Goal: Task Accomplishment & Management: Use online tool/utility

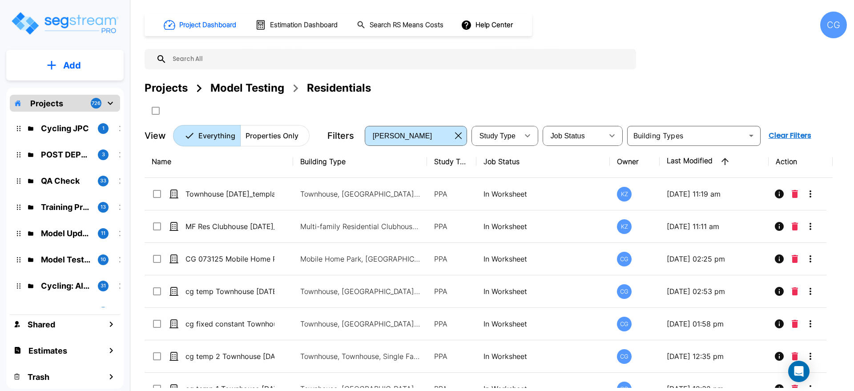
click at [835, 22] on div "CG" at bounding box center [833, 25] width 27 height 27
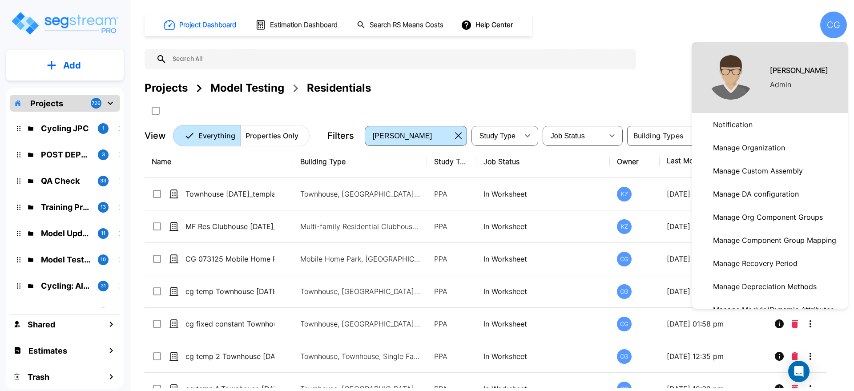
scroll to position [185, 0]
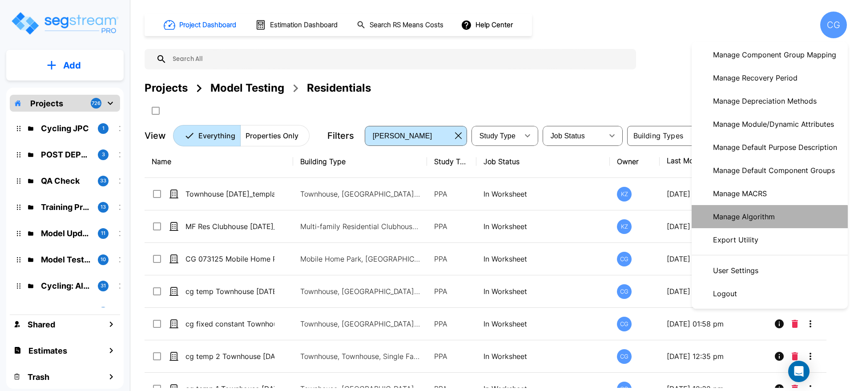
click at [754, 219] on p "Manage Algorithm" at bounding box center [743, 217] width 69 height 18
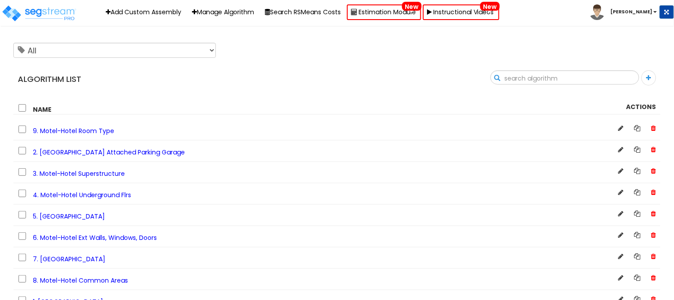
click at [594, 79] on input "text" at bounding box center [565, 78] width 148 height 15
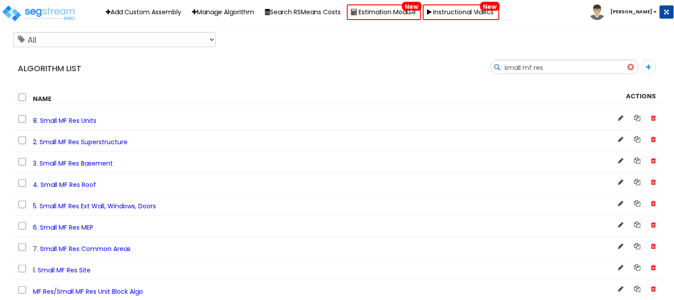
scroll to position [14, 0]
type input "small mf res"
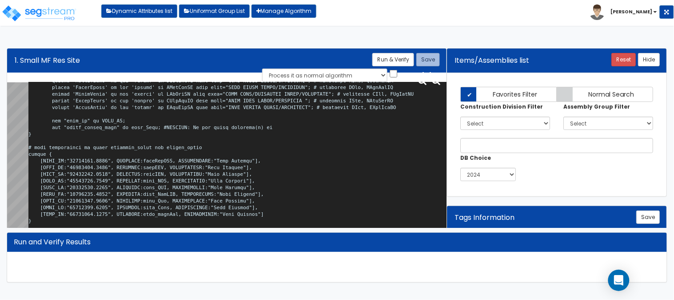
scroll to position [20, 0]
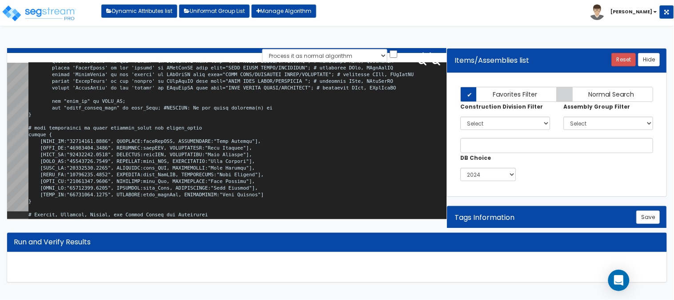
click at [27, 122] on tr at bounding box center [227, 141] width 440 height 156
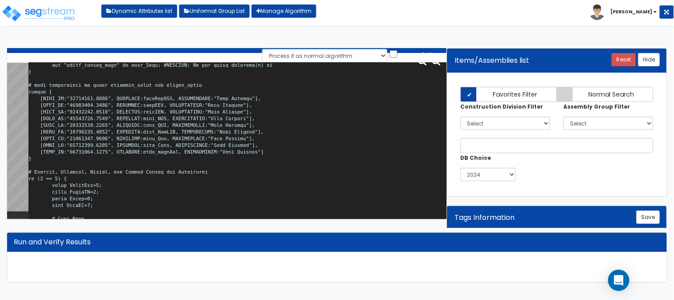
scroll to position [10275, 0]
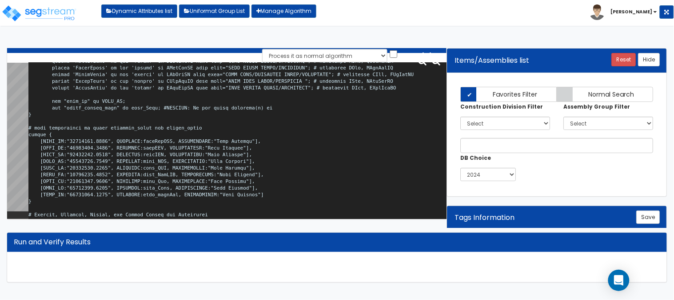
click at [251, 187] on textarea at bounding box center [237, 141] width 418 height 156
